Goal: Find specific page/section: Find specific page/section

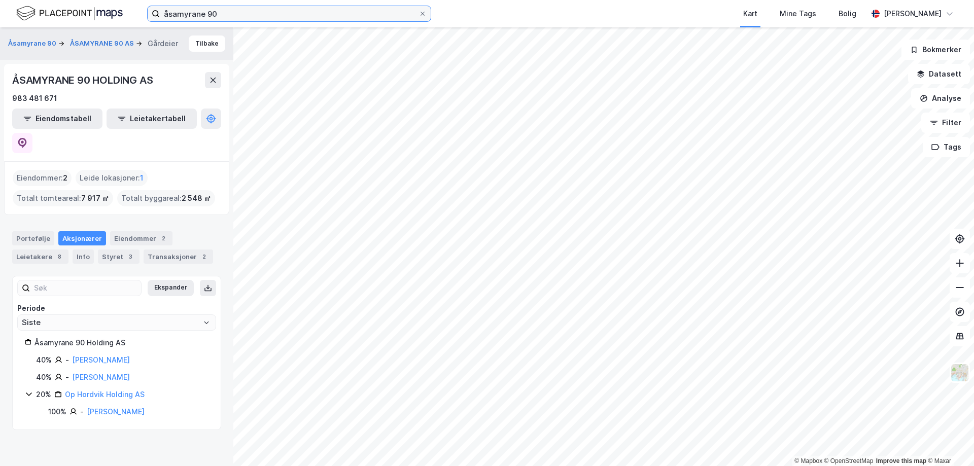
click at [271, 15] on input "åsamyrane 90" at bounding box center [289, 13] width 259 height 15
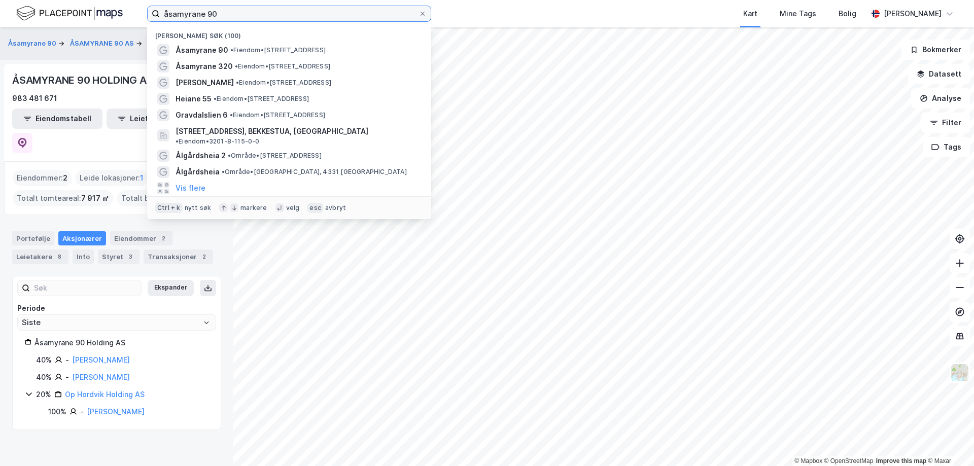
click at [271, 15] on input "åsamyrane 90" at bounding box center [289, 13] width 259 height 15
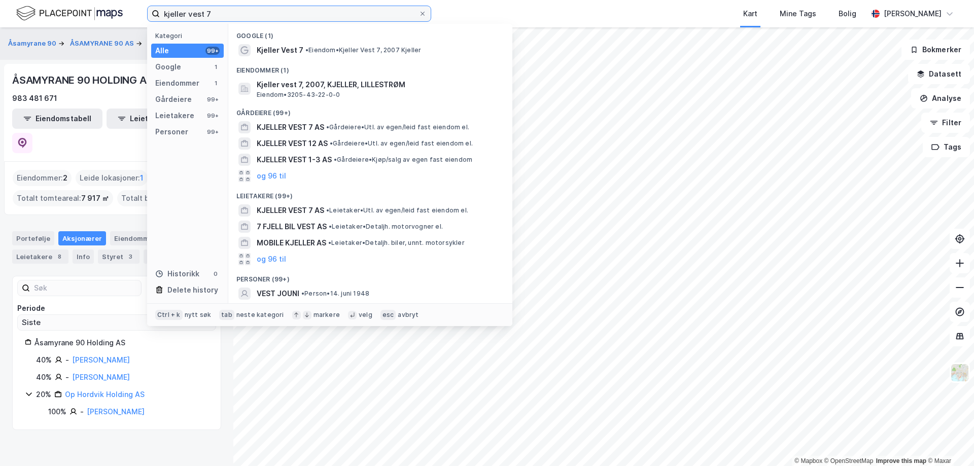
type input "kjeller vest 7"
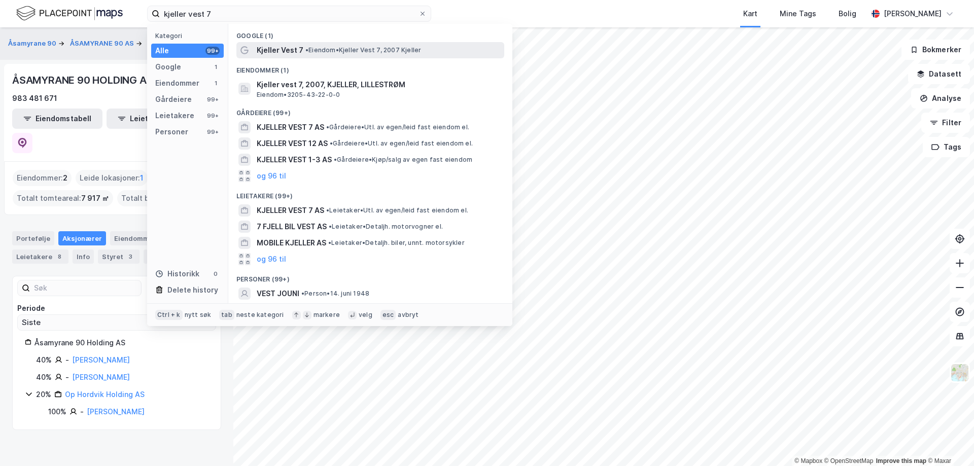
click at [307, 49] on span "•" at bounding box center [306, 50] width 3 height 8
